Goal: Check status: Check status

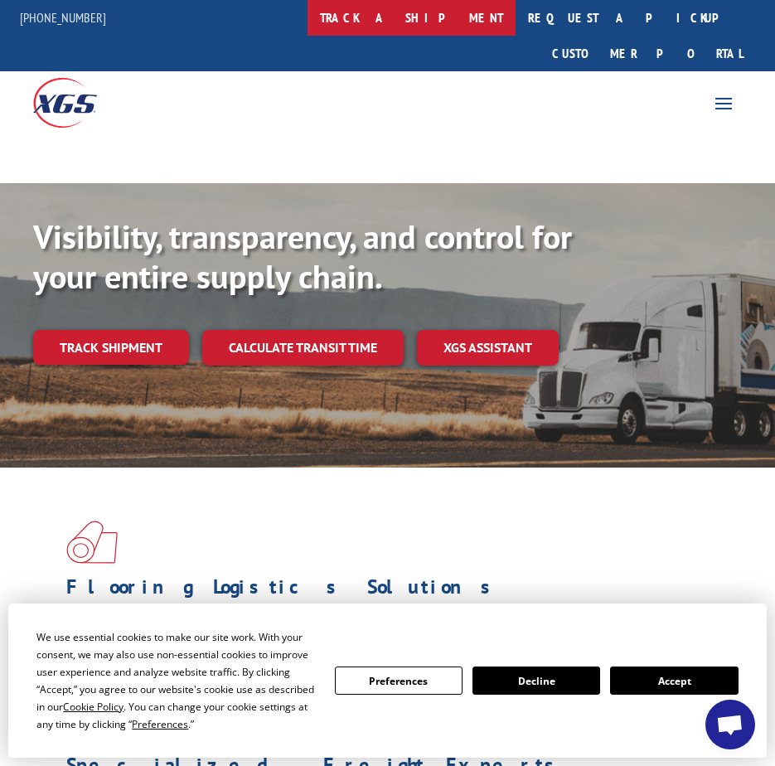
click at [451, 25] on link "track a shipment" at bounding box center [411, 18] width 208 height 36
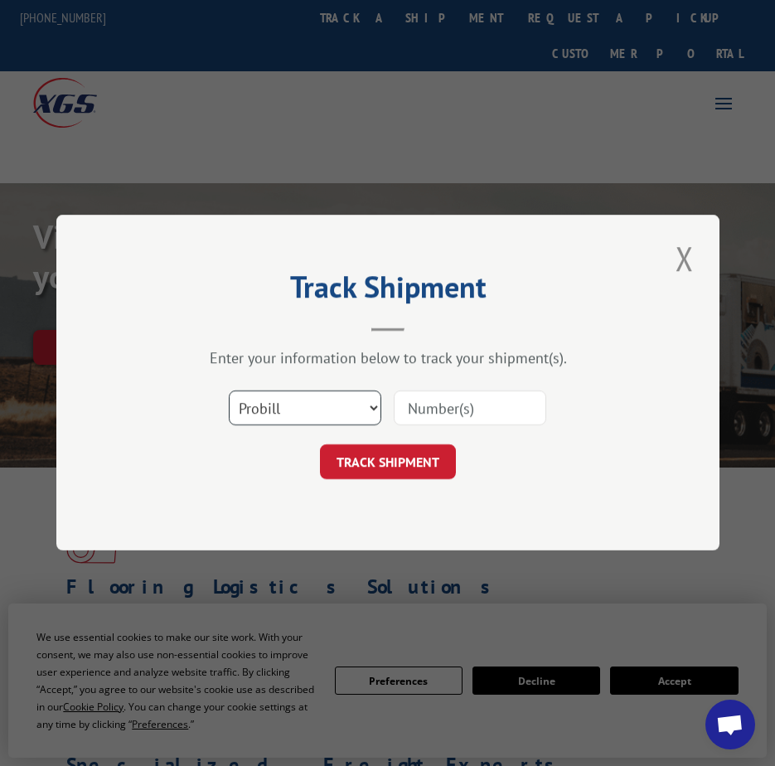
click at [311, 412] on select "Select category... Probill BOL PO" at bounding box center [305, 408] width 152 height 35
select select "bol"
click at [229, 391] on select "Select category... Probill BOL PO" at bounding box center [305, 408] width 152 height 35
click at [461, 406] on input at bounding box center [470, 408] width 152 height 35
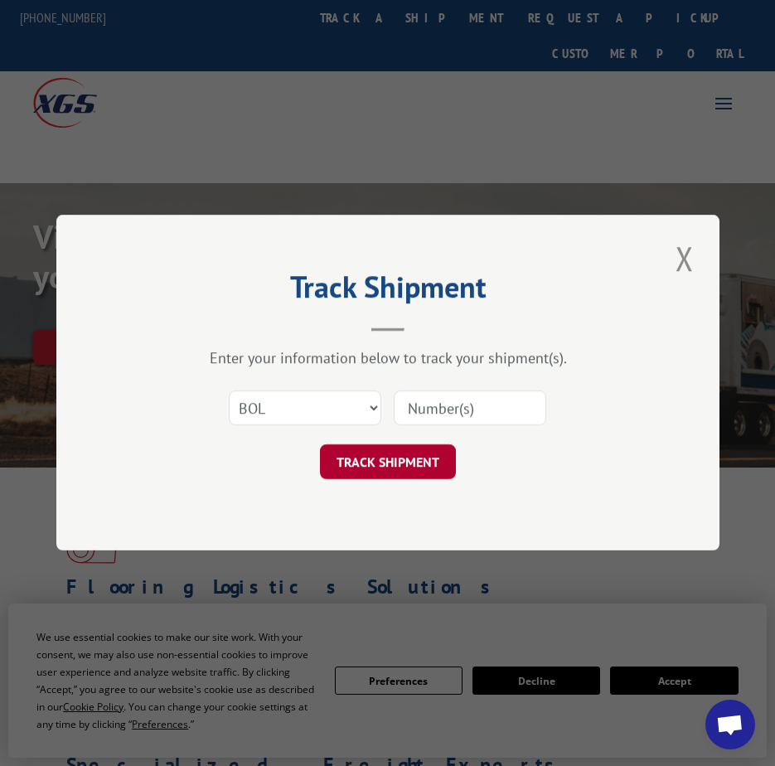
paste input "5129598"
type input "5129598"
click at [412, 465] on button "TRACK SHIPMENT" at bounding box center [388, 462] width 136 height 35
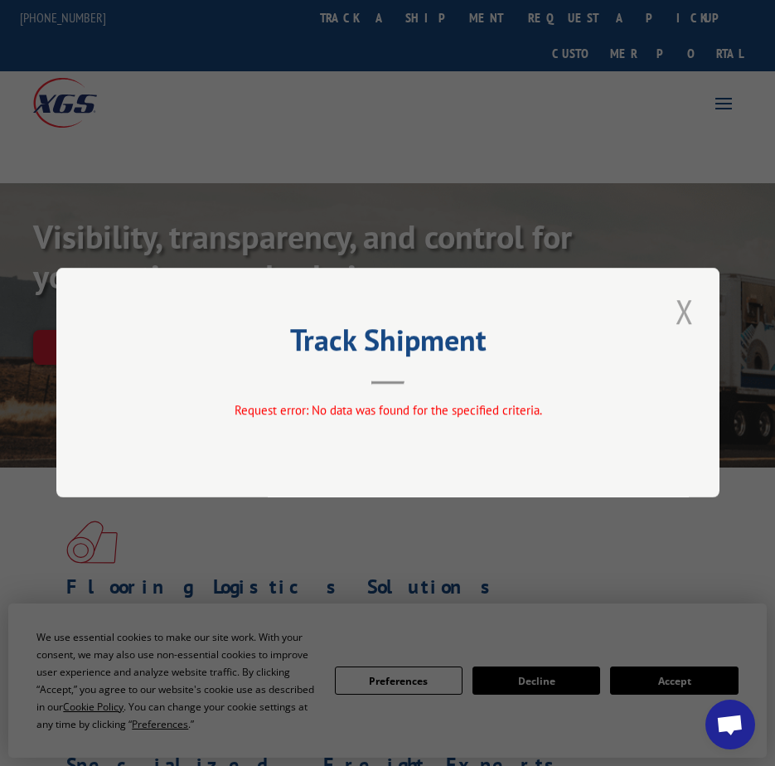
click at [691, 301] on button "Close modal" at bounding box center [684, 311] width 28 height 46
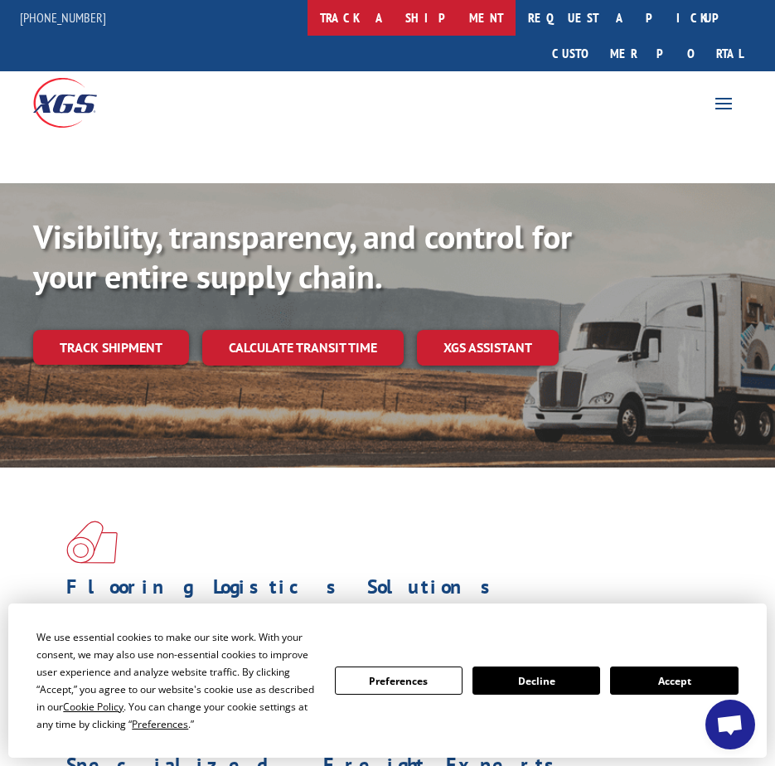
click at [482, 14] on link "track a shipment" at bounding box center [411, 18] width 208 height 36
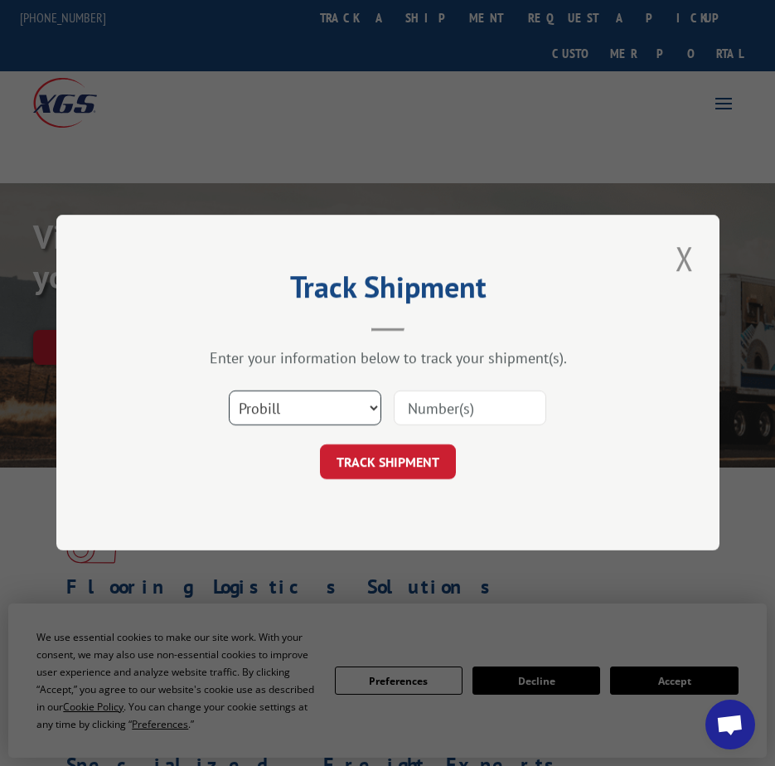
click at [363, 409] on select "Select category... Probill BOL PO" at bounding box center [305, 408] width 152 height 35
select select "bol"
click at [229, 391] on select "Select category... Probill BOL PO" at bounding box center [305, 408] width 152 height 35
click at [434, 406] on input at bounding box center [470, 408] width 152 height 35
paste input "5129598"
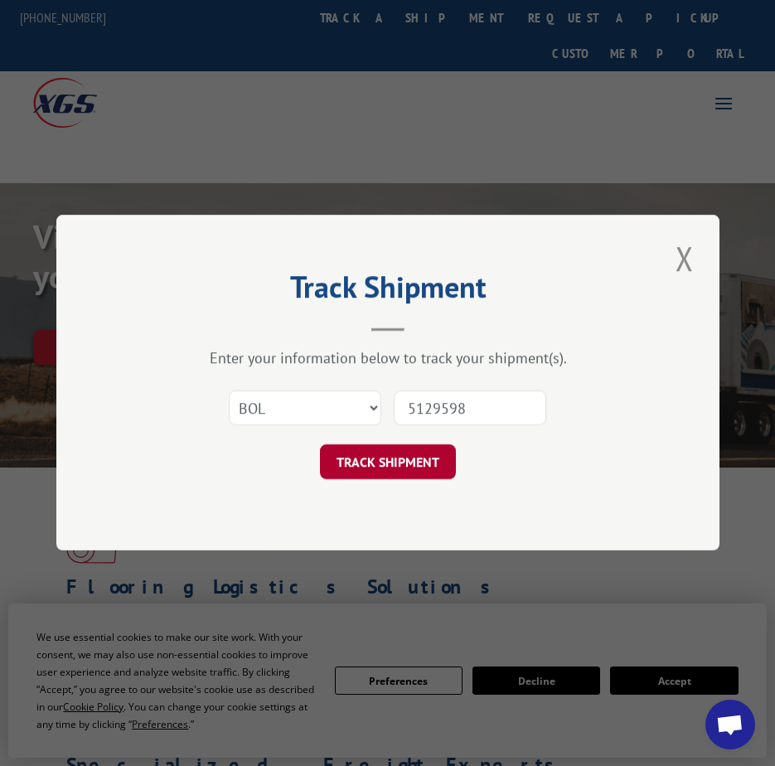
type input "5129598"
click at [438, 445] on button "TRACK SHIPMENT" at bounding box center [388, 462] width 136 height 35
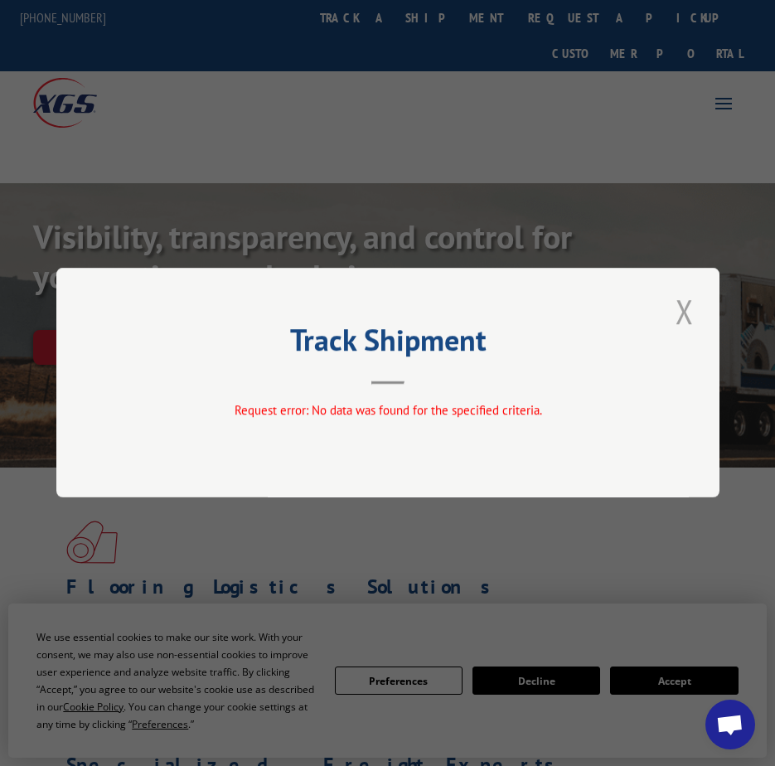
click at [679, 326] on button "Close modal" at bounding box center [684, 311] width 28 height 46
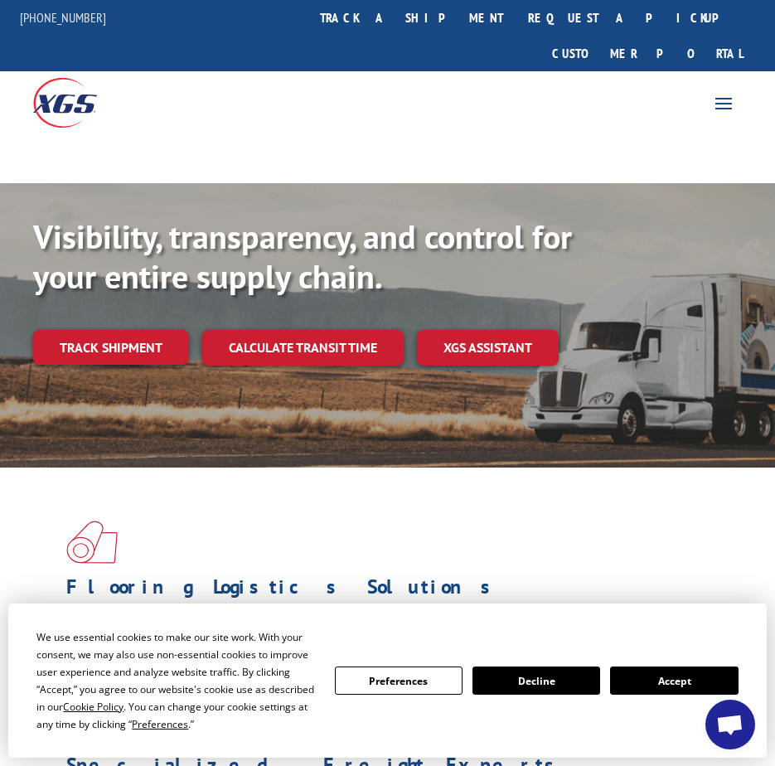
click at [1, 467] on div "Flooring Logistics Solutions As an industry carrier of choice, XGS has brought …" at bounding box center [387, 768] width 775 height 602
